Goal: Go to known website: Access a specific website the user already knows

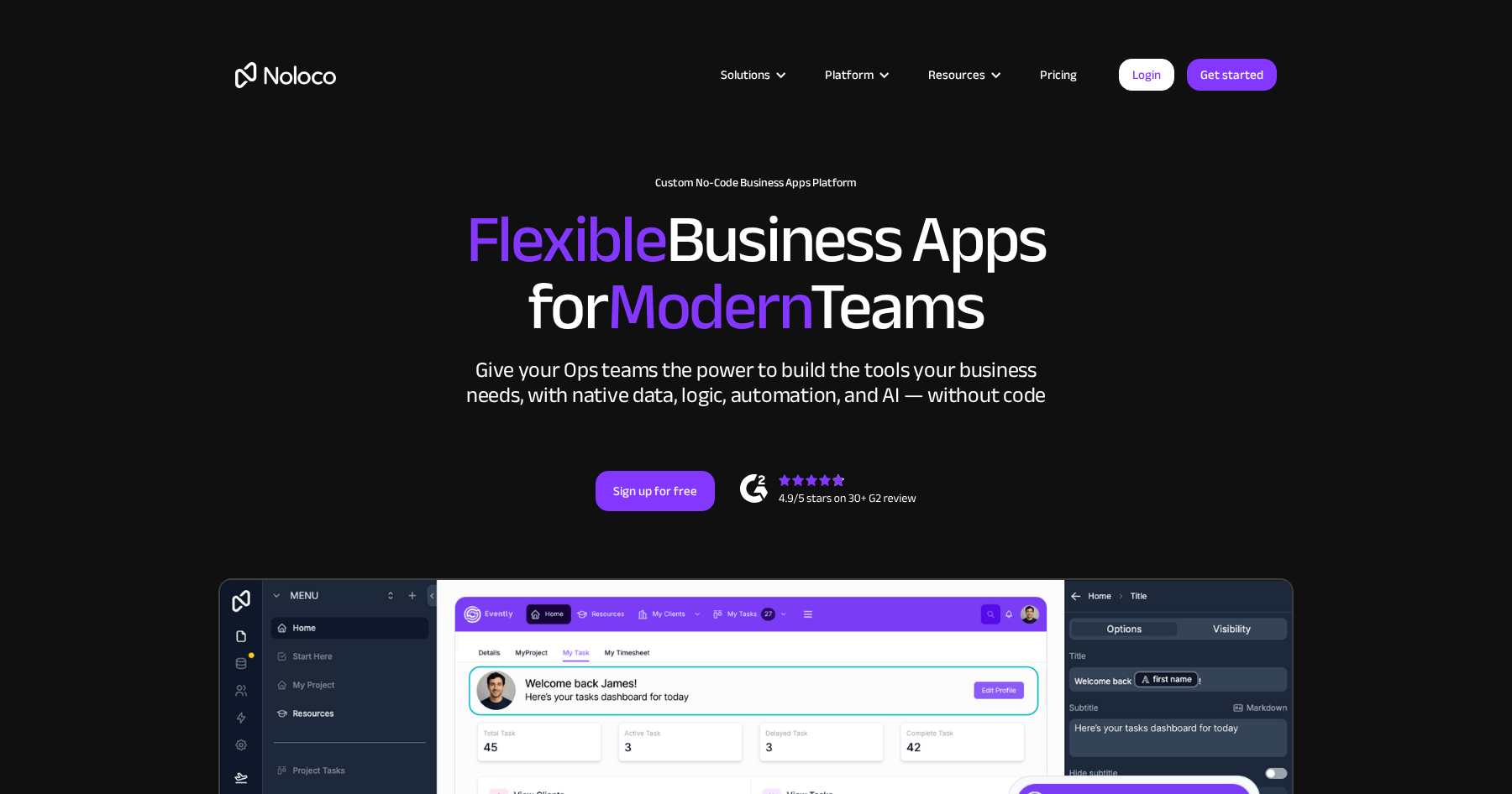
click at [1138, 92] on div "Solutions Use Cases Business Types Project Management Keep track of customers, …" at bounding box center [755, 75] width 1075 height 66
click at [1138, 76] on link "Login" at bounding box center [1146, 75] width 55 height 32
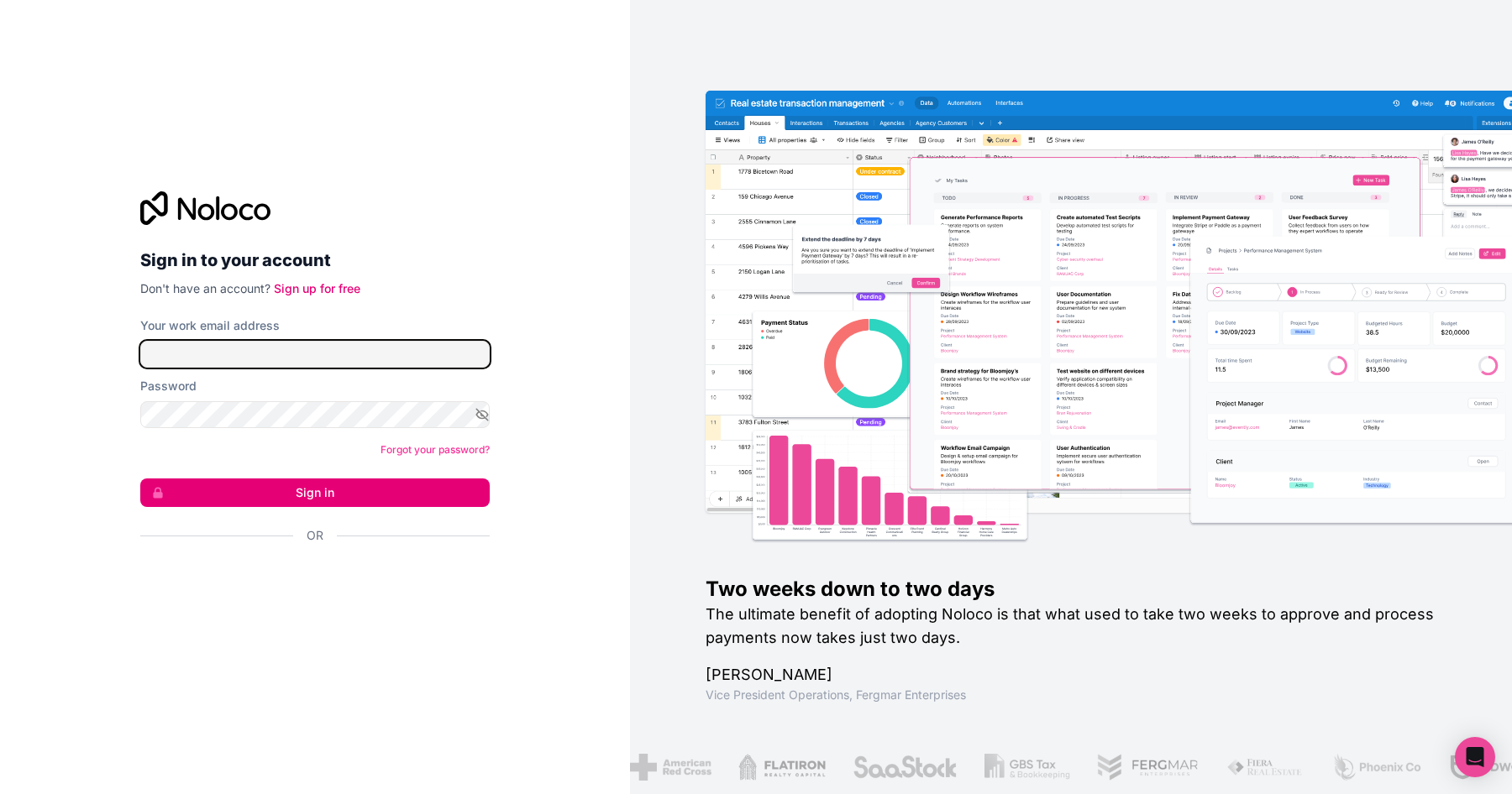
type input "[EMAIL_ADDRESS][DOMAIN_NAME]"
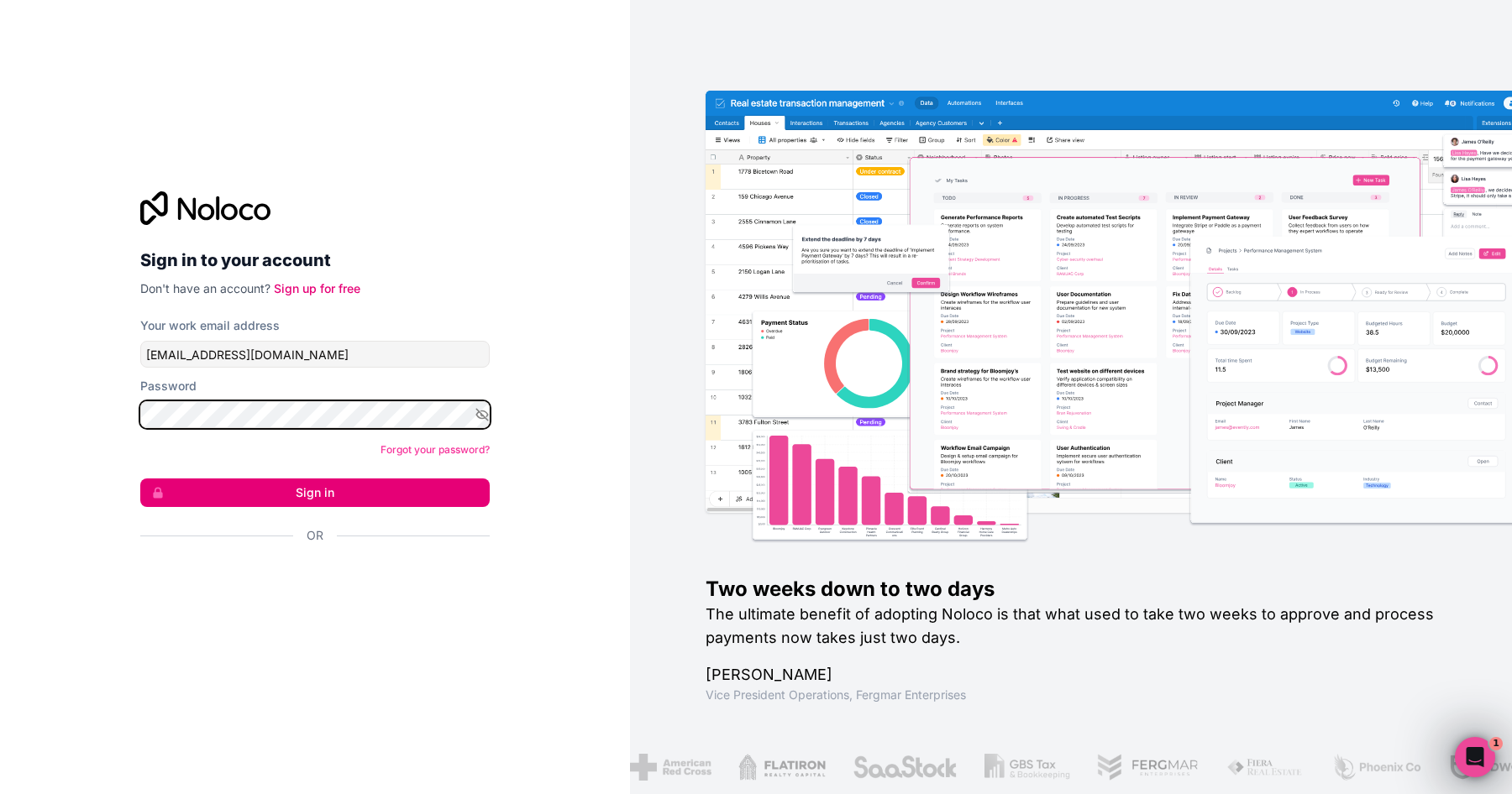
click at [140, 479] on button "Sign in" at bounding box center [314, 493] width 349 height 29
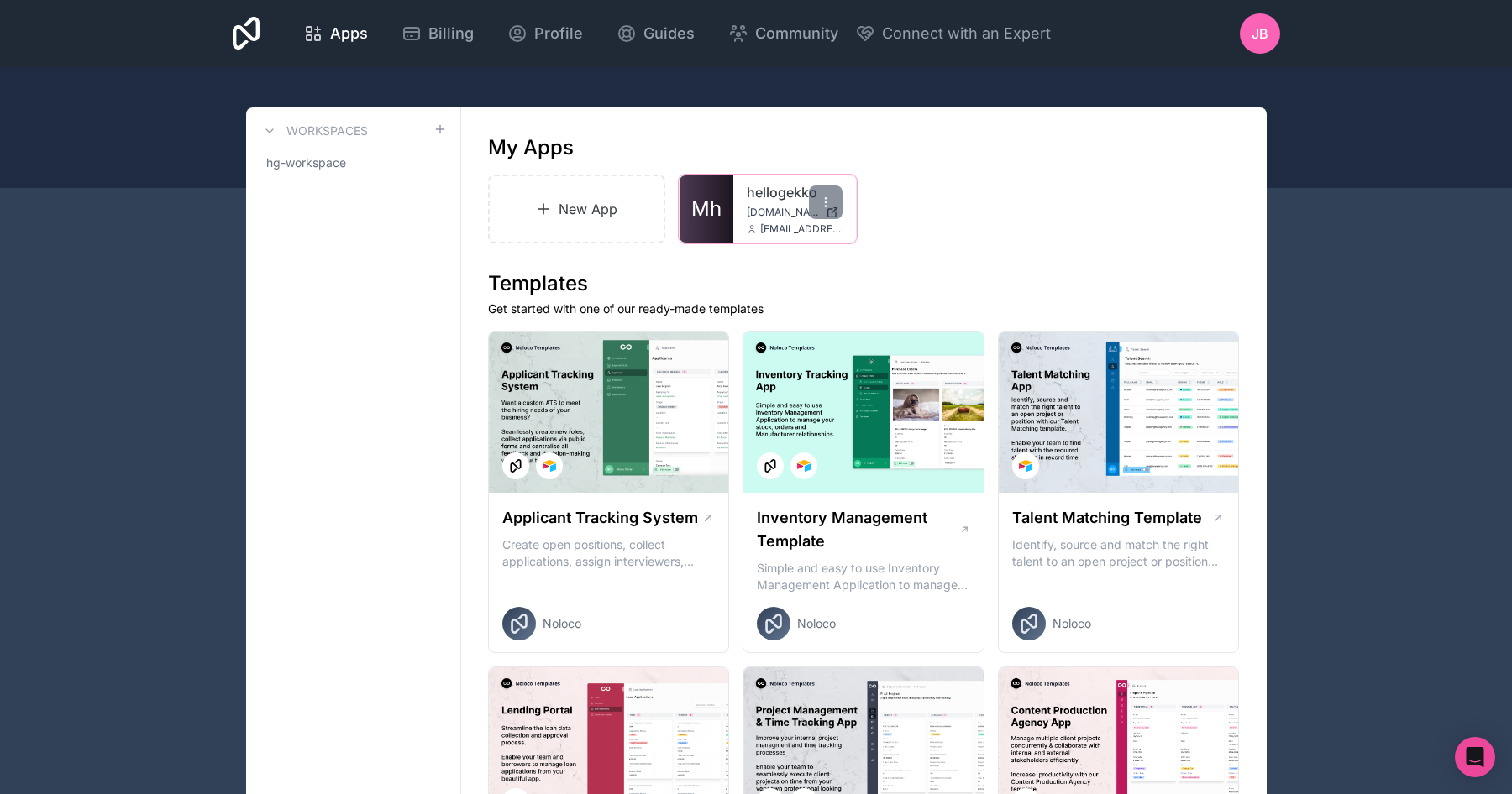
click at [760, 209] on span "[DOMAIN_NAME]" at bounding box center [783, 212] width 72 height 13
click at [759, 222] on div "hellogekko [DOMAIN_NAME] [EMAIL_ADDRESS][DOMAIN_NAME]" at bounding box center [794, 209] width 123 height 67
click at [721, 211] on link "Mh" at bounding box center [706, 209] width 54 height 67
